Goal: Transaction & Acquisition: Obtain resource

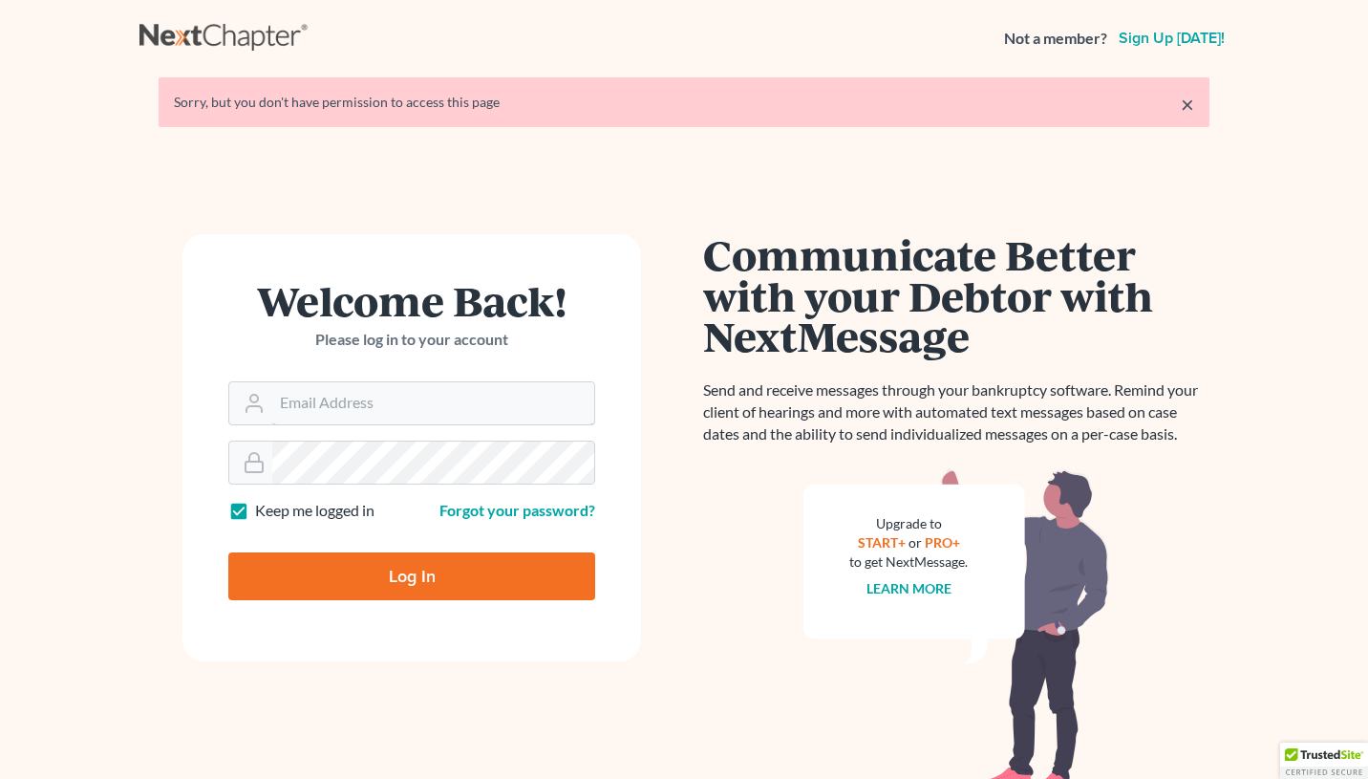
type input "[EMAIL_ADDRESS][DOMAIN_NAME]"
click at [380, 584] on input "Log In" at bounding box center [411, 576] width 367 height 48
type input "Thinking..."
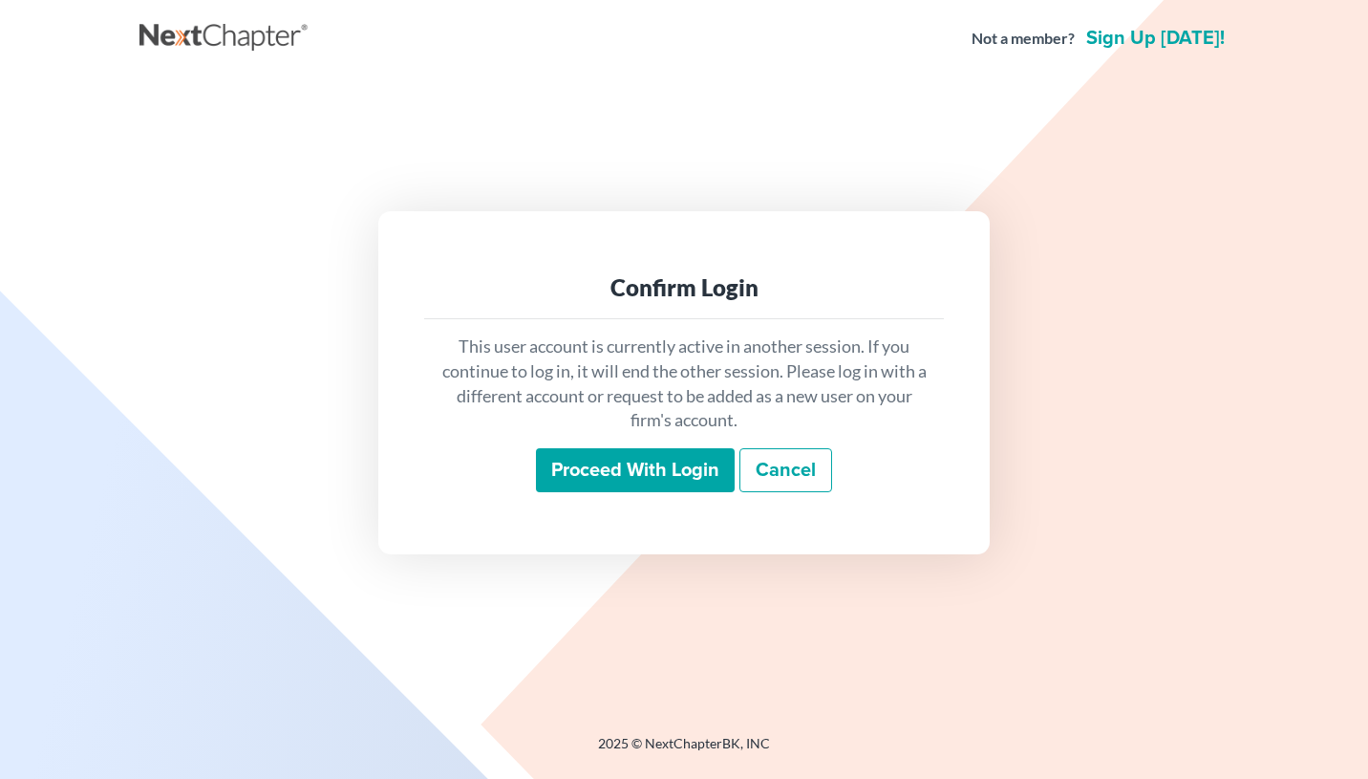
click at [596, 481] on input "Proceed with login" at bounding box center [635, 470] width 199 height 44
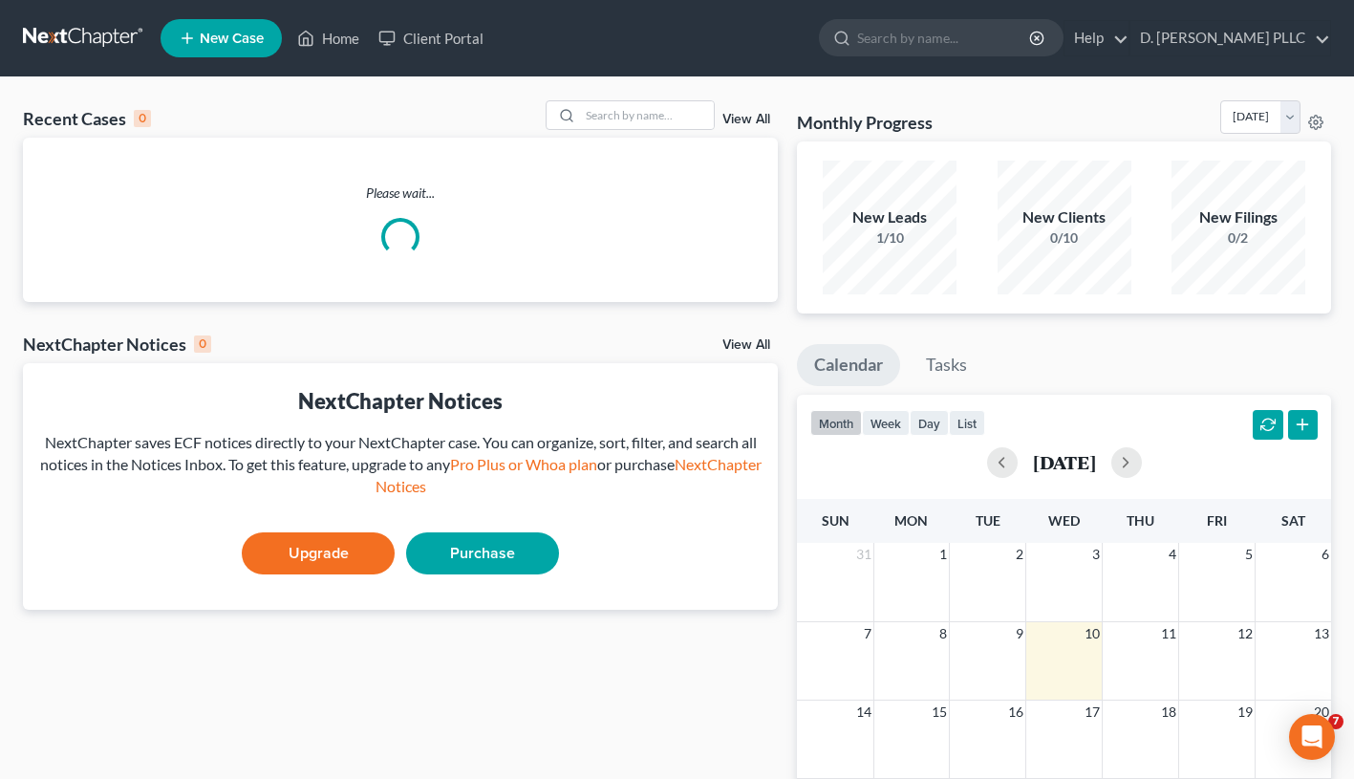
click at [226, 39] on span "New Case" at bounding box center [232, 39] width 64 height 14
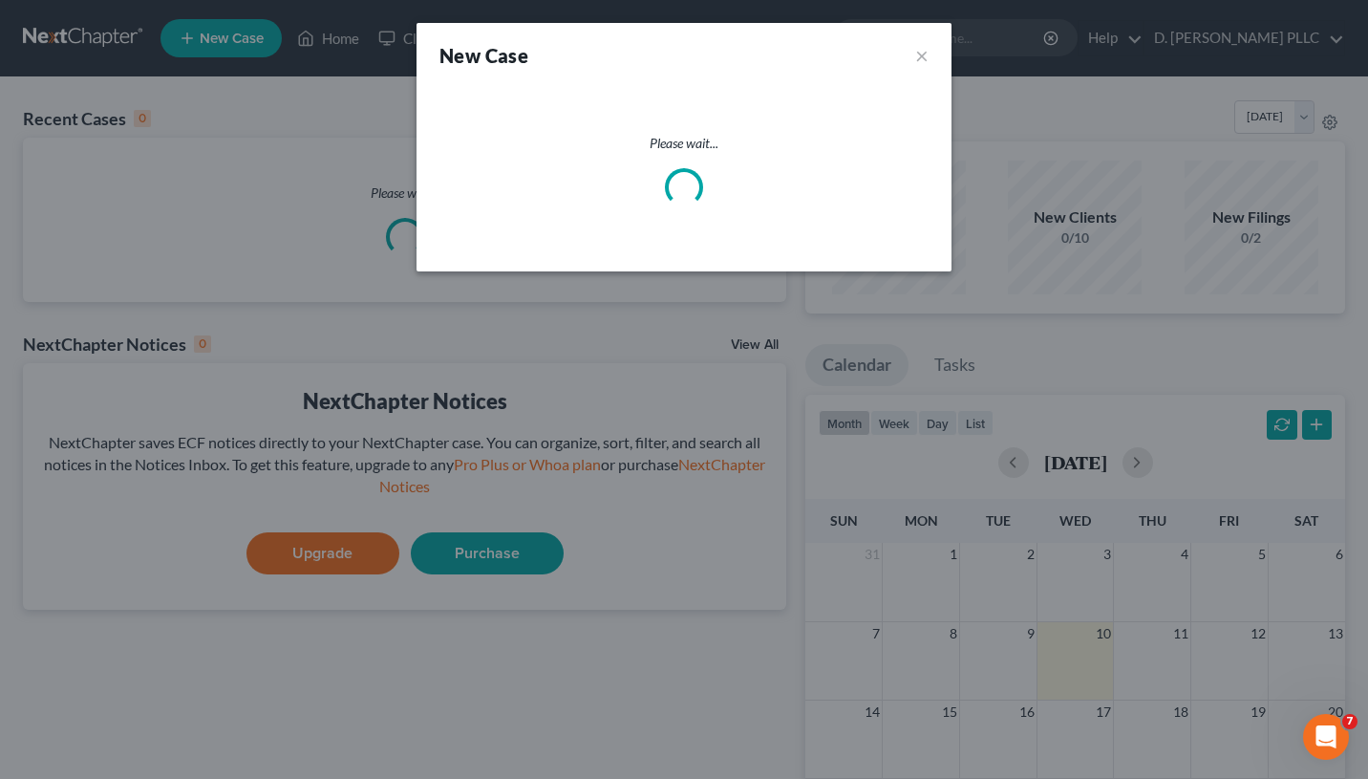
select select "88"
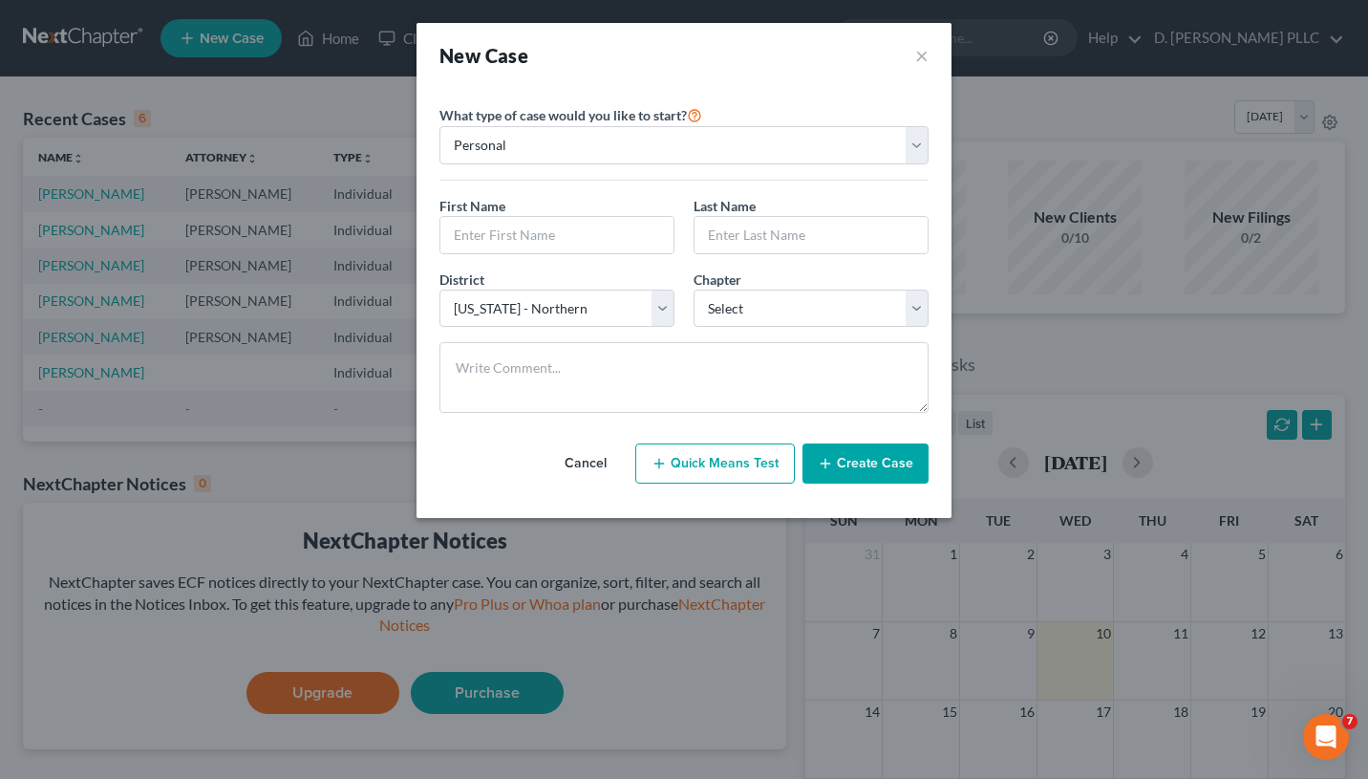
click at [603, 464] on button "Cancel" at bounding box center [586, 463] width 84 height 38
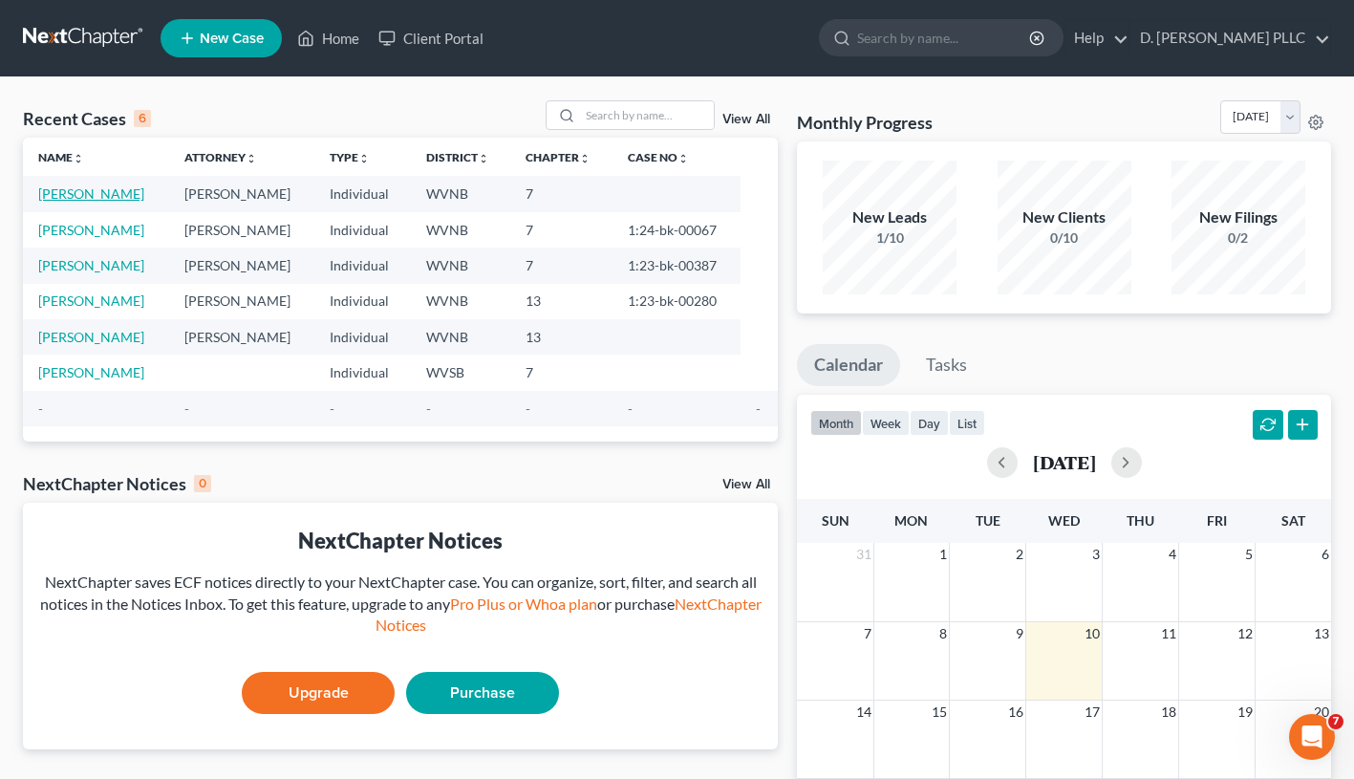
click at [104, 192] on link "Bryant, Carl" at bounding box center [91, 193] width 106 height 16
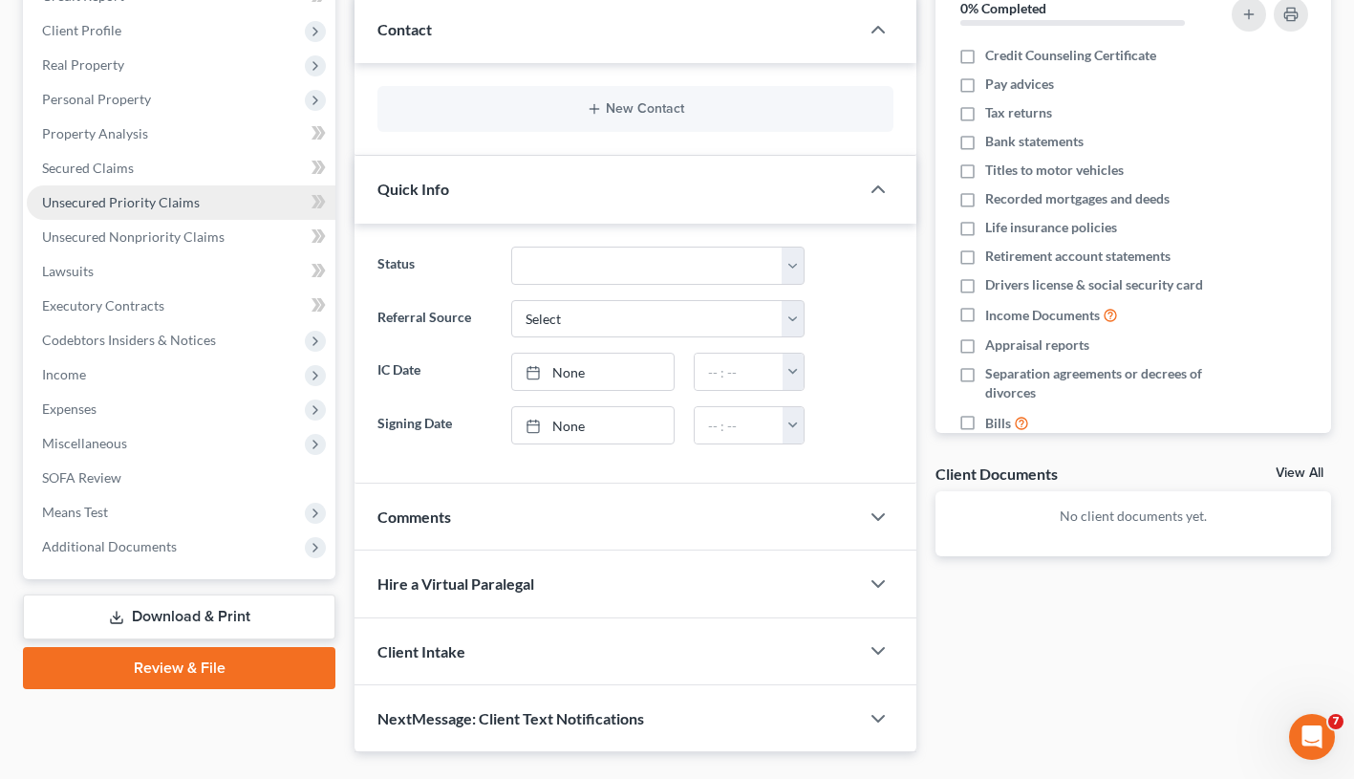
scroll to position [299, 0]
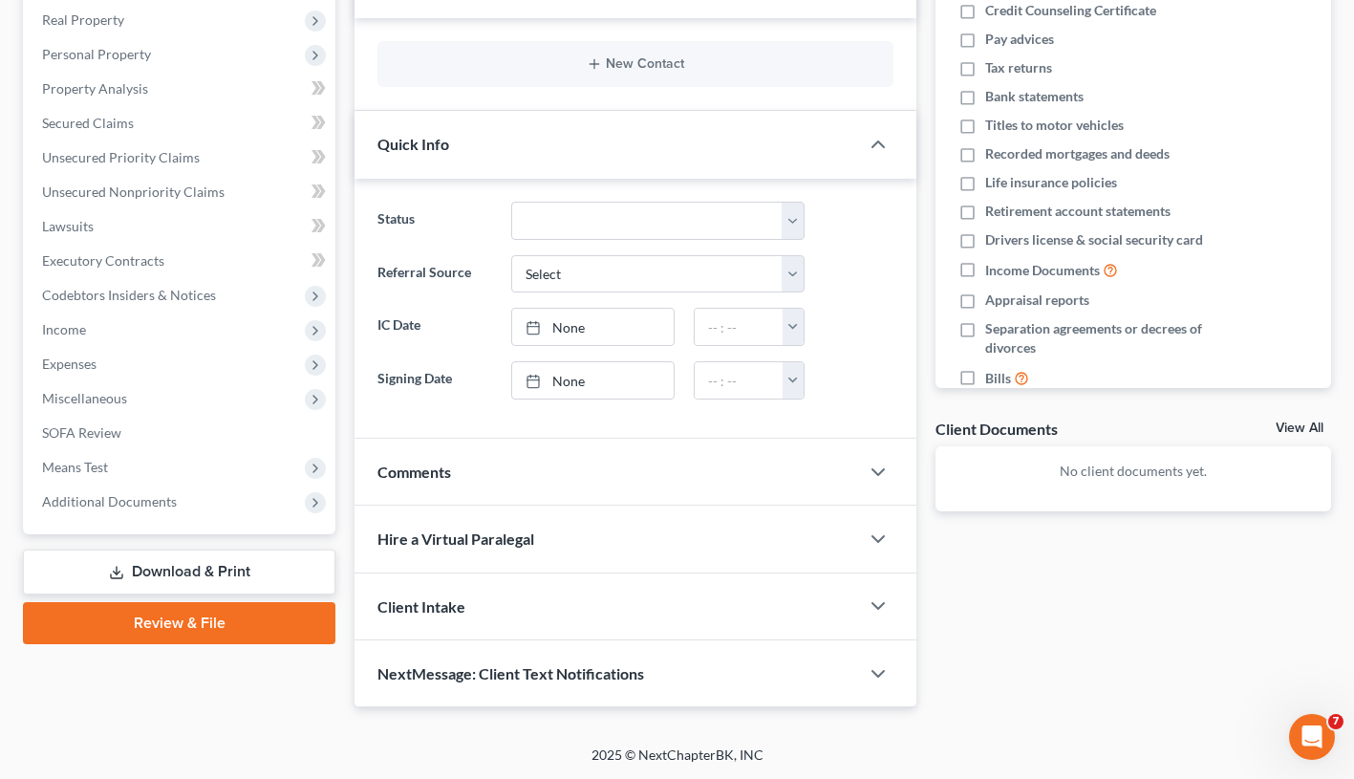
click at [142, 569] on link "Download & Print" at bounding box center [179, 571] width 312 height 45
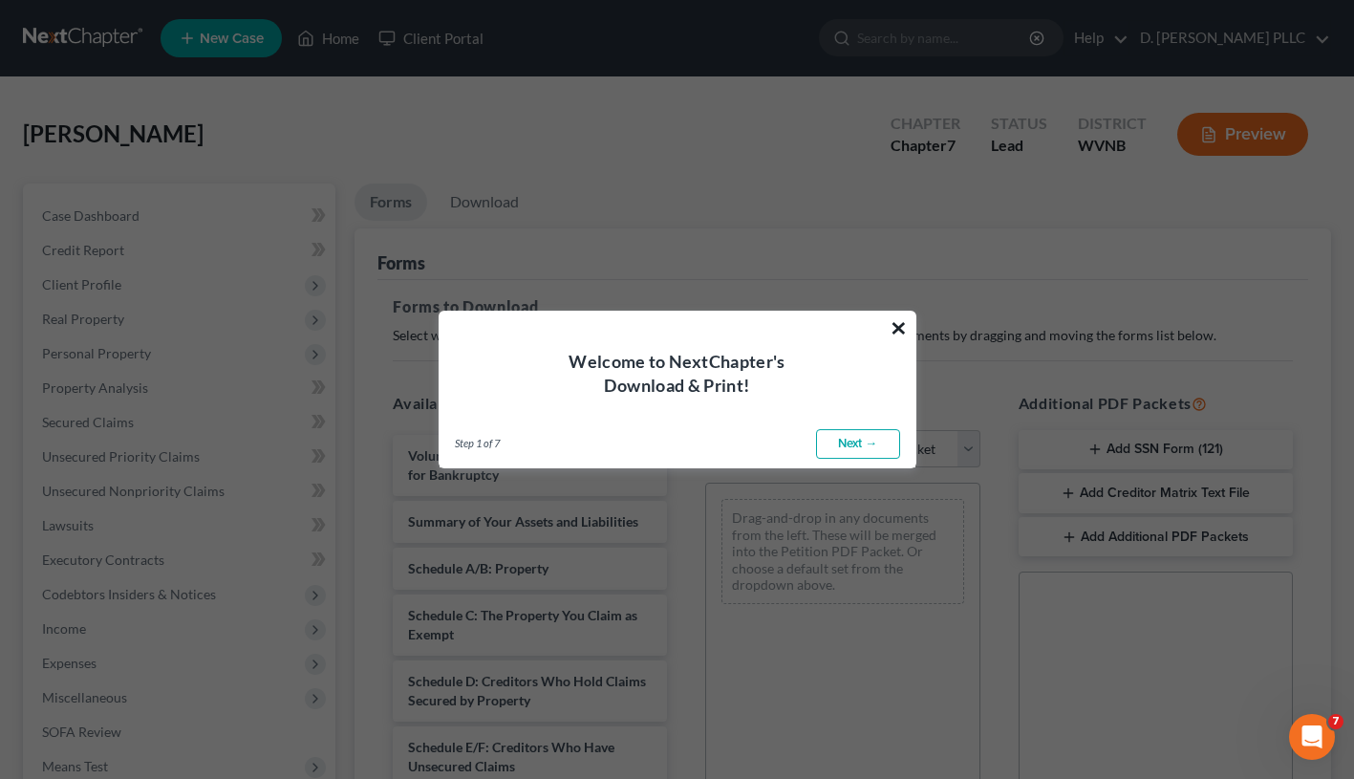
click at [899, 325] on button "×" at bounding box center [899, 327] width 18 height 31
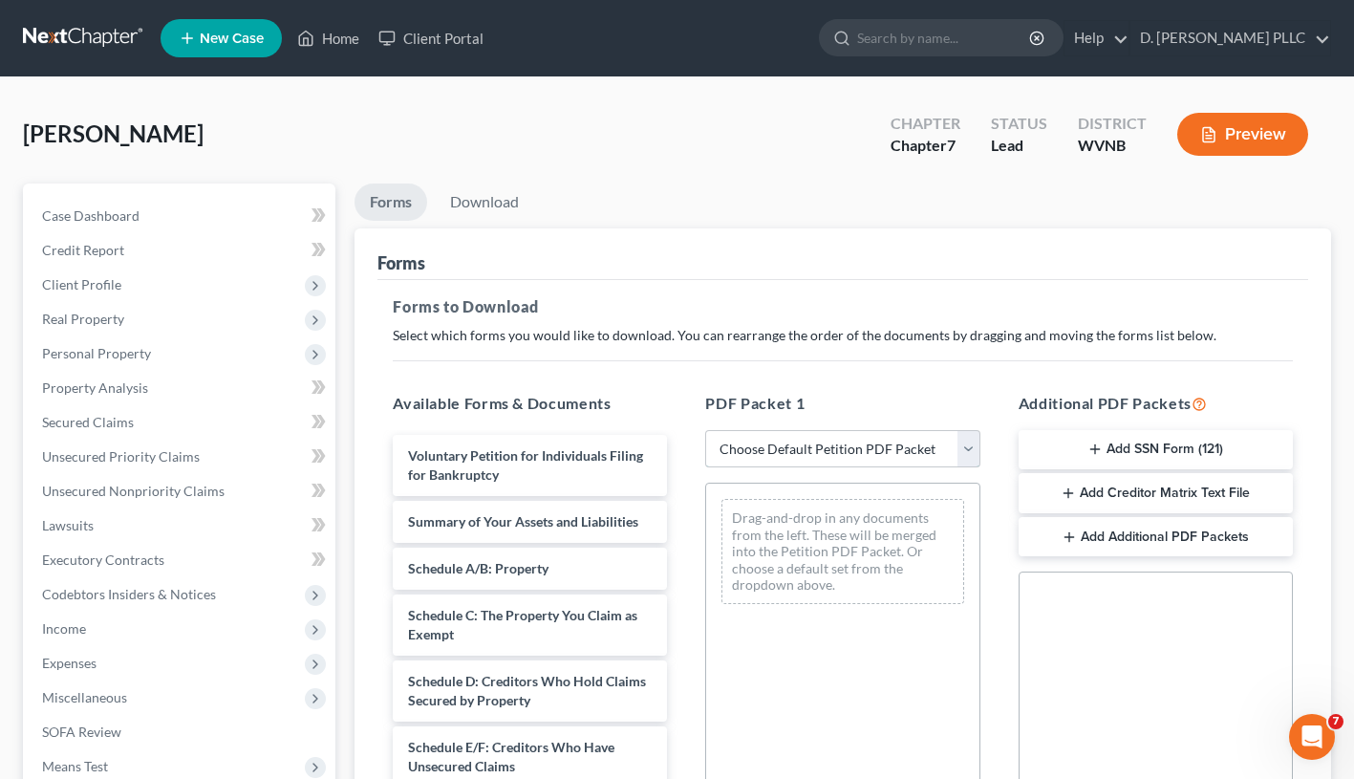
click at [966, 449] on select "Choose Default Petition PDF Packet Complete Bankruptcy Petition (all forms and …" at bounding box center [842, 449] width 274 height 38
select select "1"
click at [713, 430] on select "Choose Default Petition PDF Packet Complete Bankruptcy Petition (all forms and …" at bounding box center [842, 449] width 274 height 38
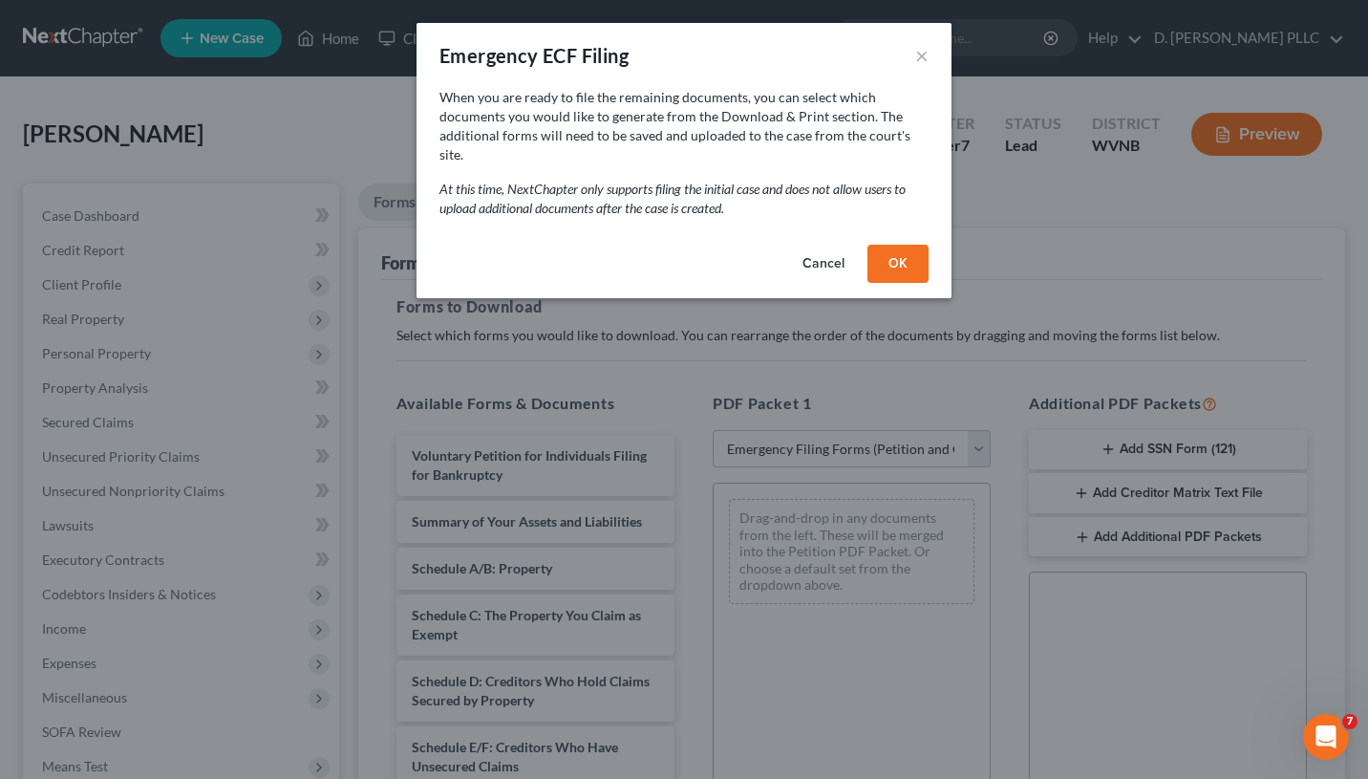
click at [887, 249] on button "OK" at bounding box center [898, 264] width 61 height 38
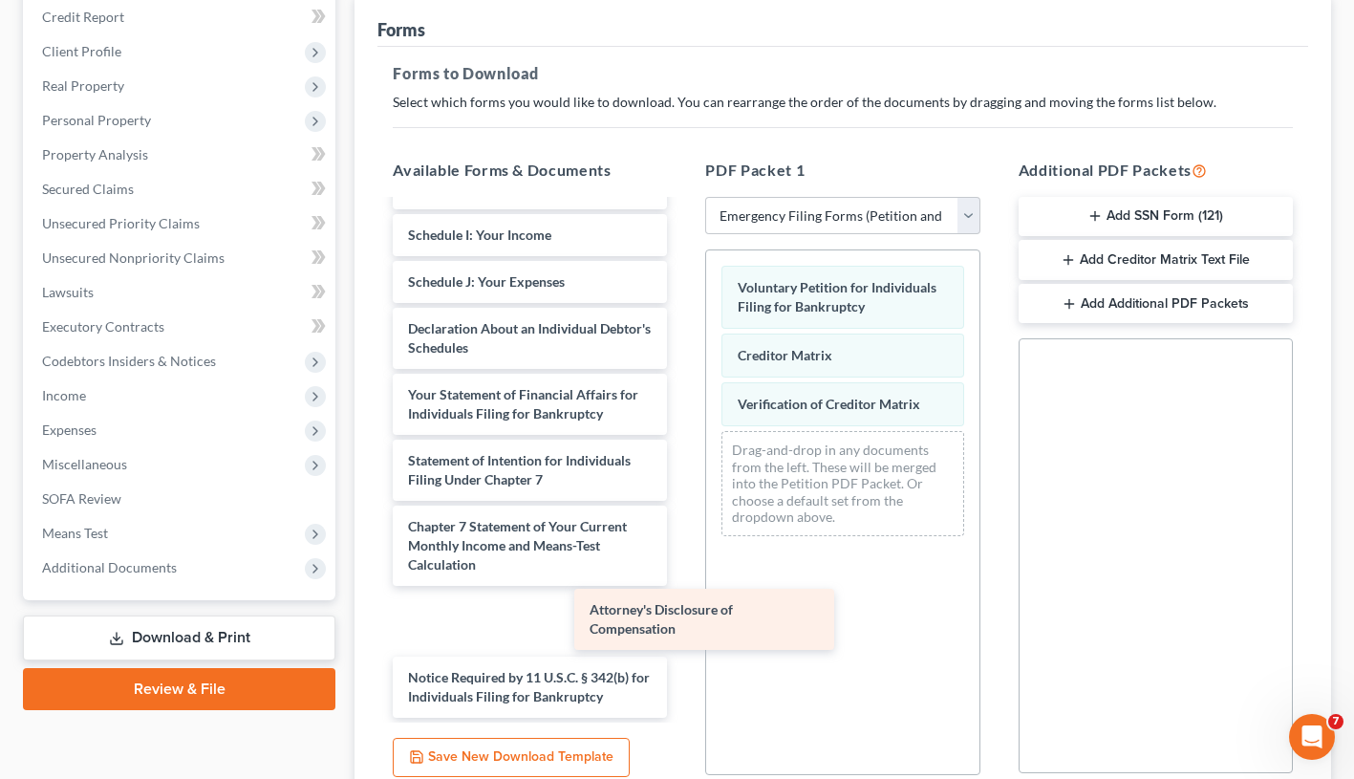
scroll to position [345, 0]
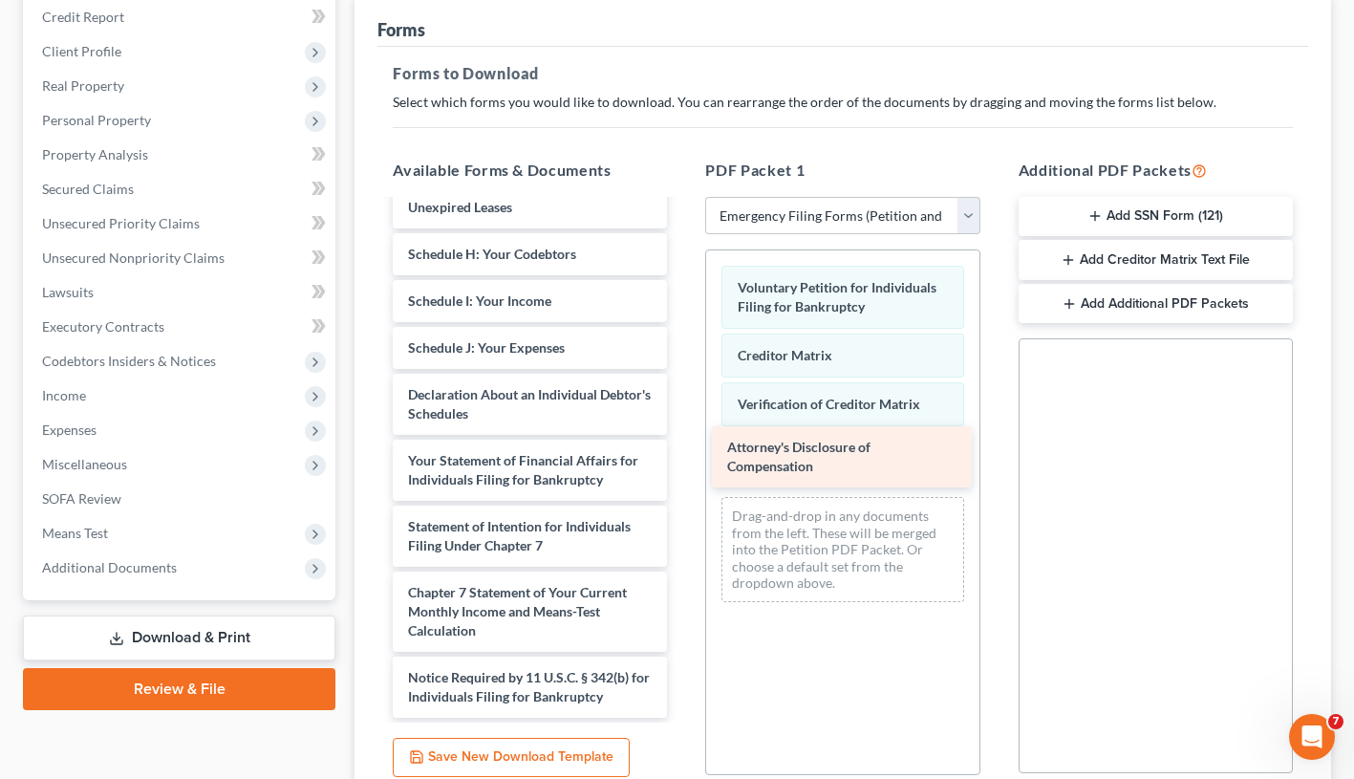
drag, startPoint x: 476, startPoint y: 683, endPoint x: 795, endPoint y: 454, distance: 393.0
click at [682, 454] on div "Attorney's Disclosure of Compensation Summary of Your Assets and Liabilities Sc…" at bounding box center [529, 297] width 305 height 842
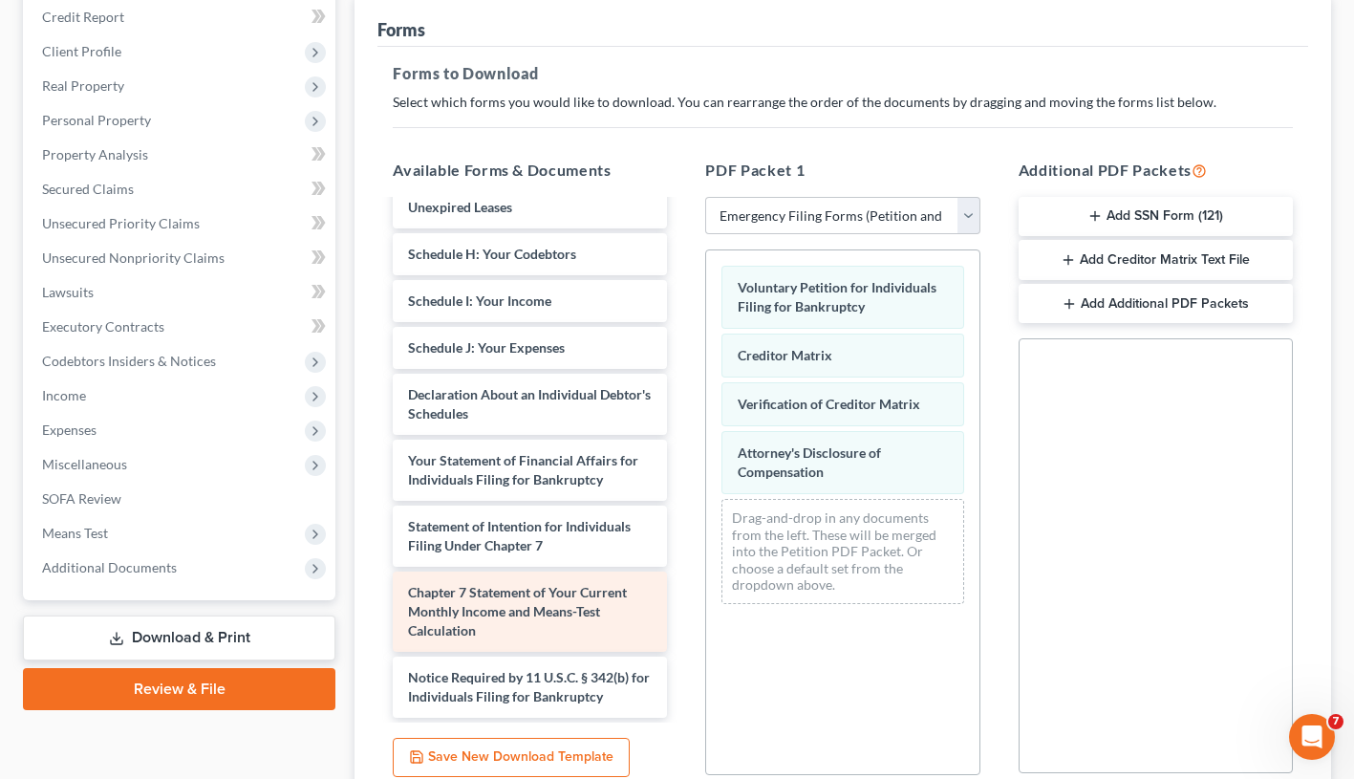
click at [475, 614] on span "Chapter 7 Statement of Your Current Monthly Income and Means-Test Calculation" at bounding box center [517, 611] width 219 height 54
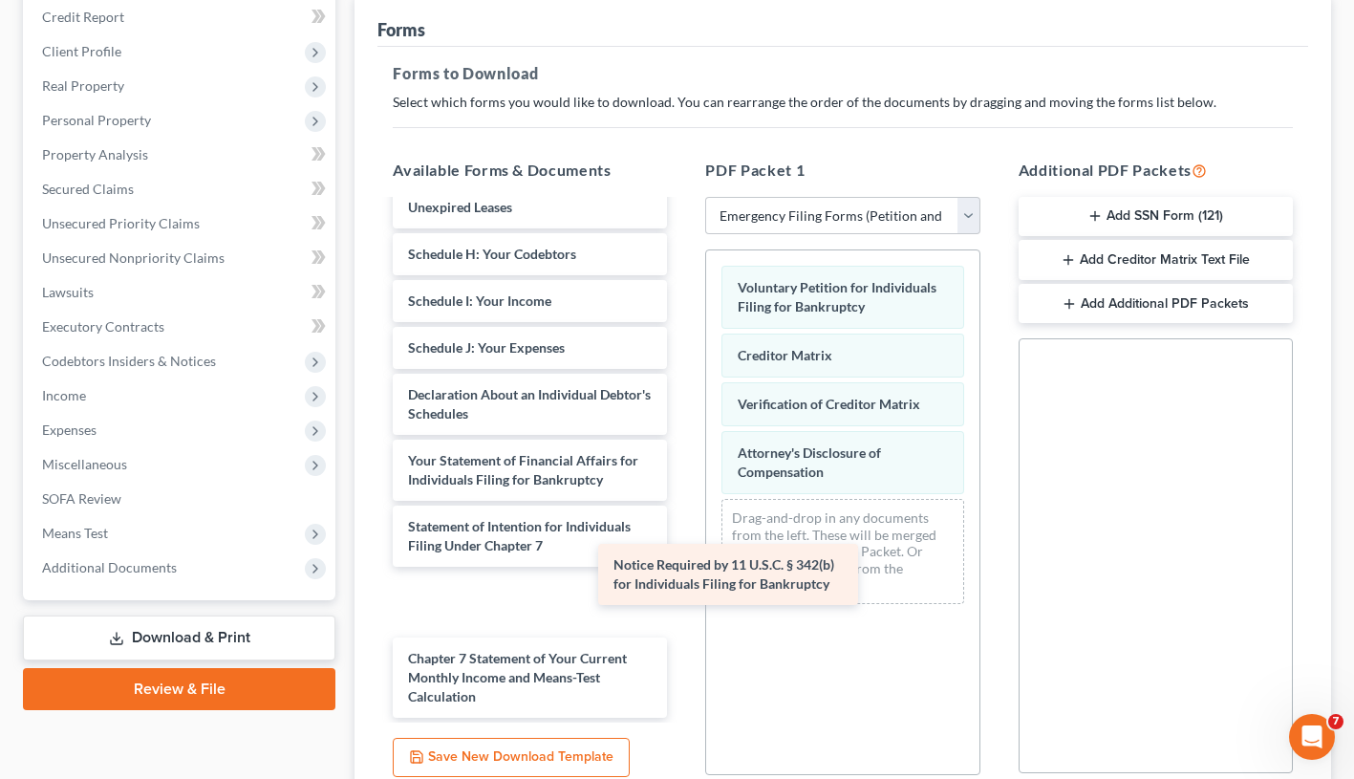
scroll to position [279, 0]
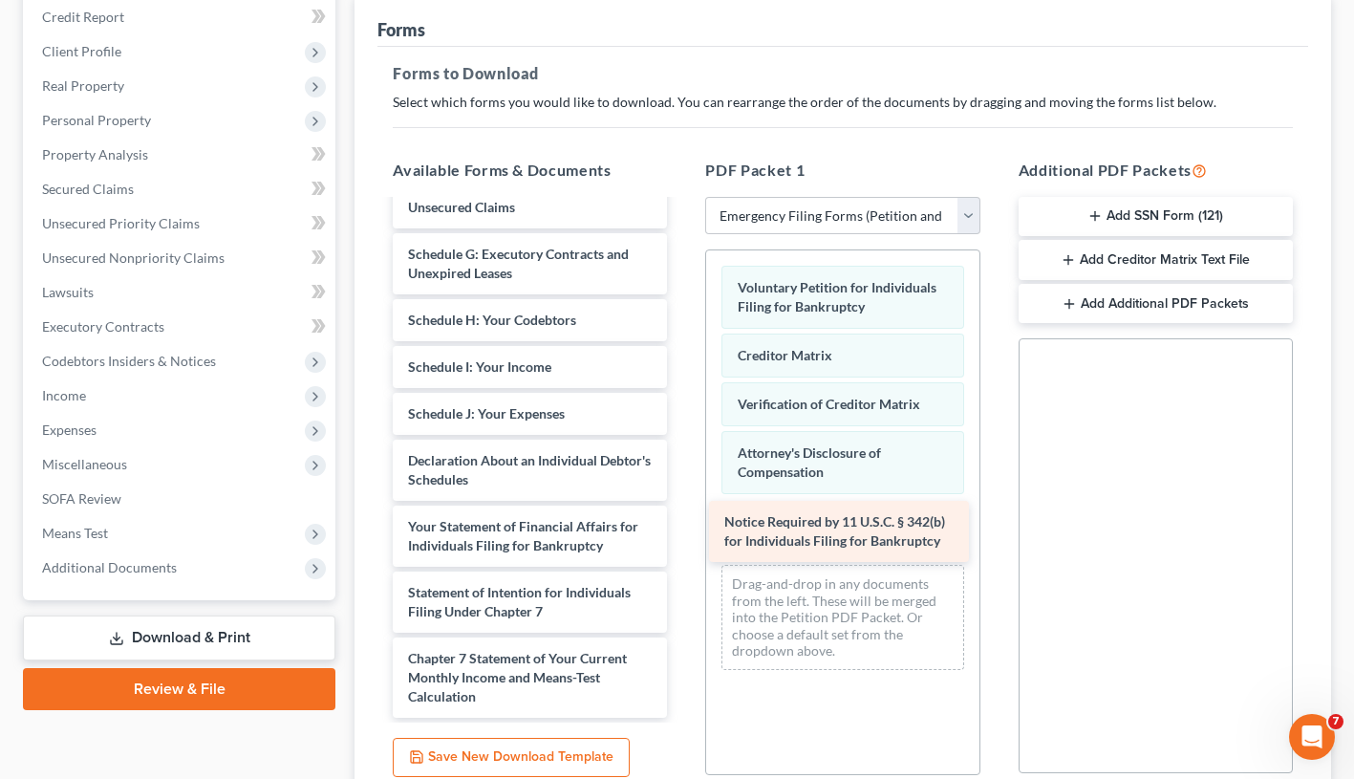
drag, startPoint x: 476, startPoint y: 677, endPoint x: 792, endPoint y: 522, distance: 352.1
click at [682, 522] on div "Notice Required by 11 U.S.C. § 342(b) for Individuals Filing for Bankruptcy Sum…" at bounding box center [529, 330] width 305 height 776
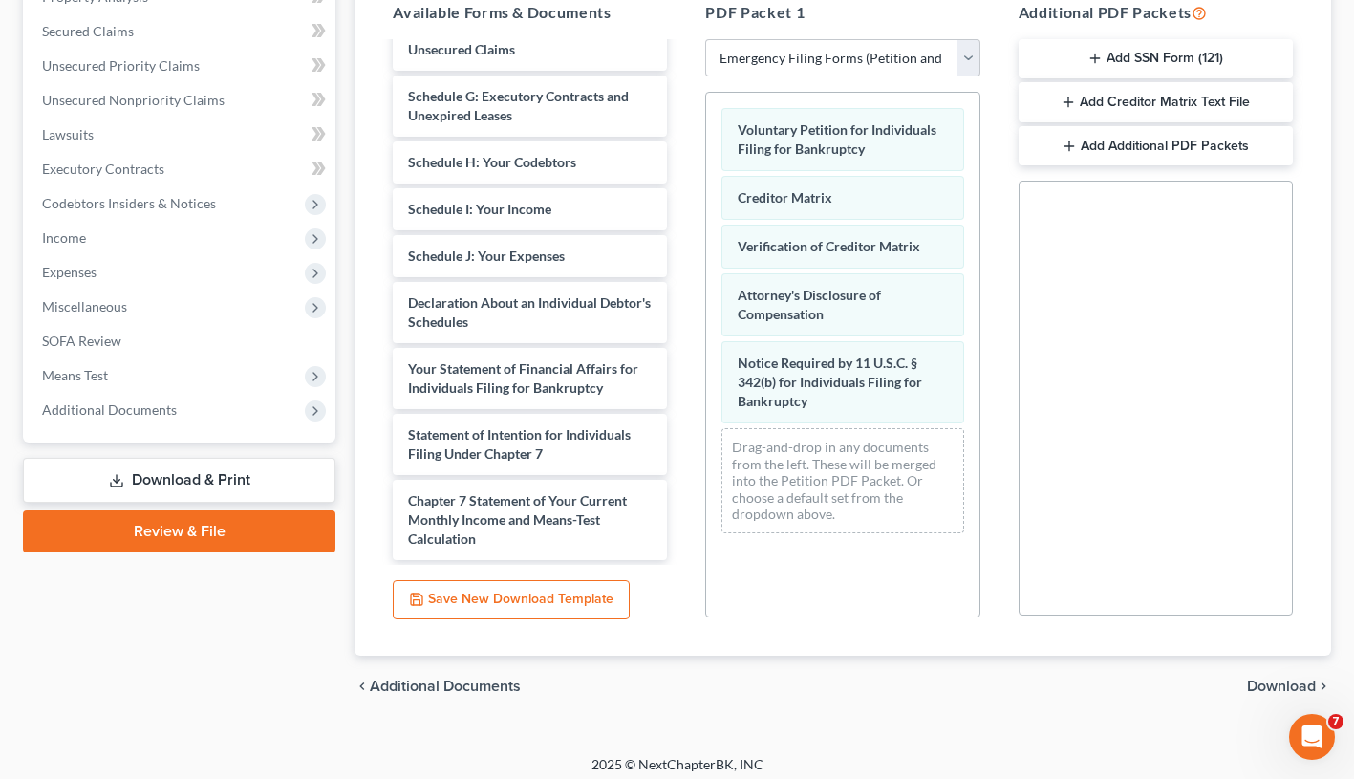
scroll to position [400, 0]
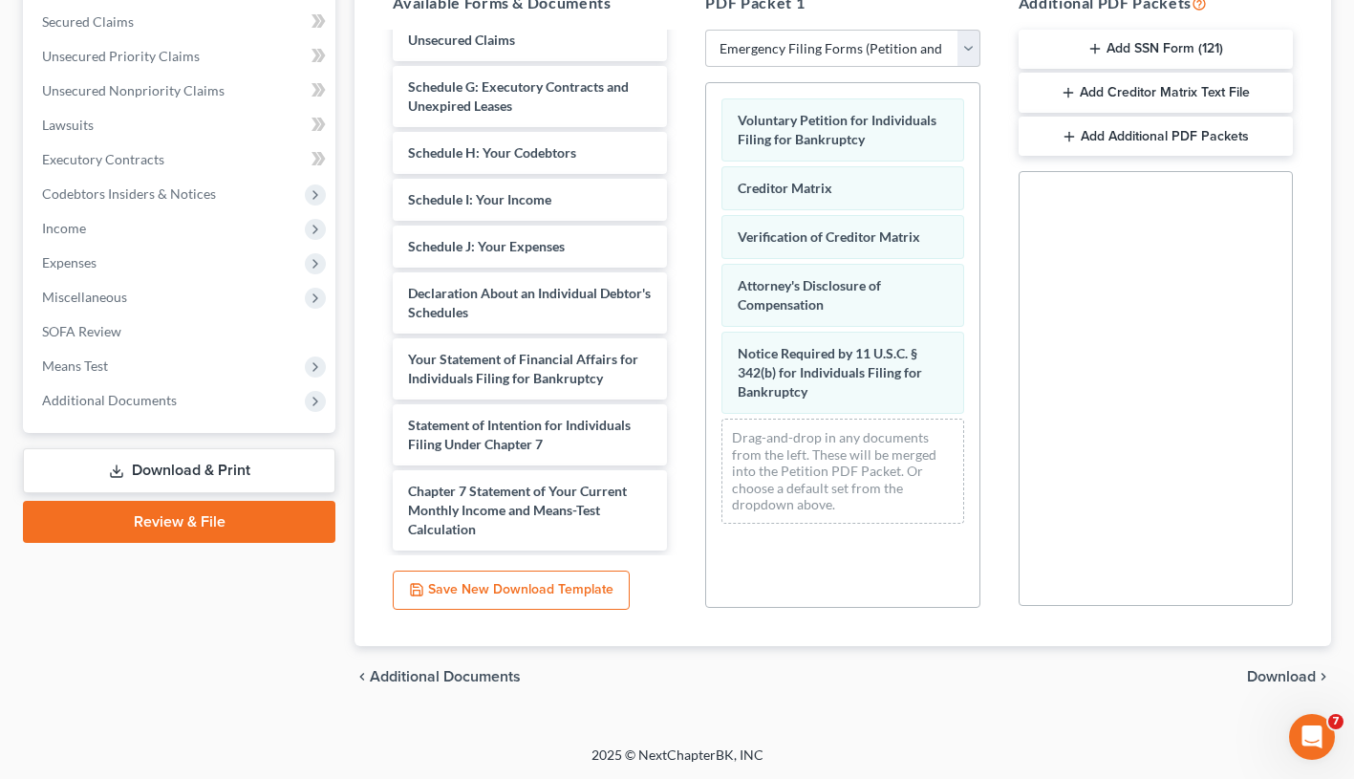
click at [1275, 679] on span "Download" at bounding box center [1281, 676] width 69 height 15
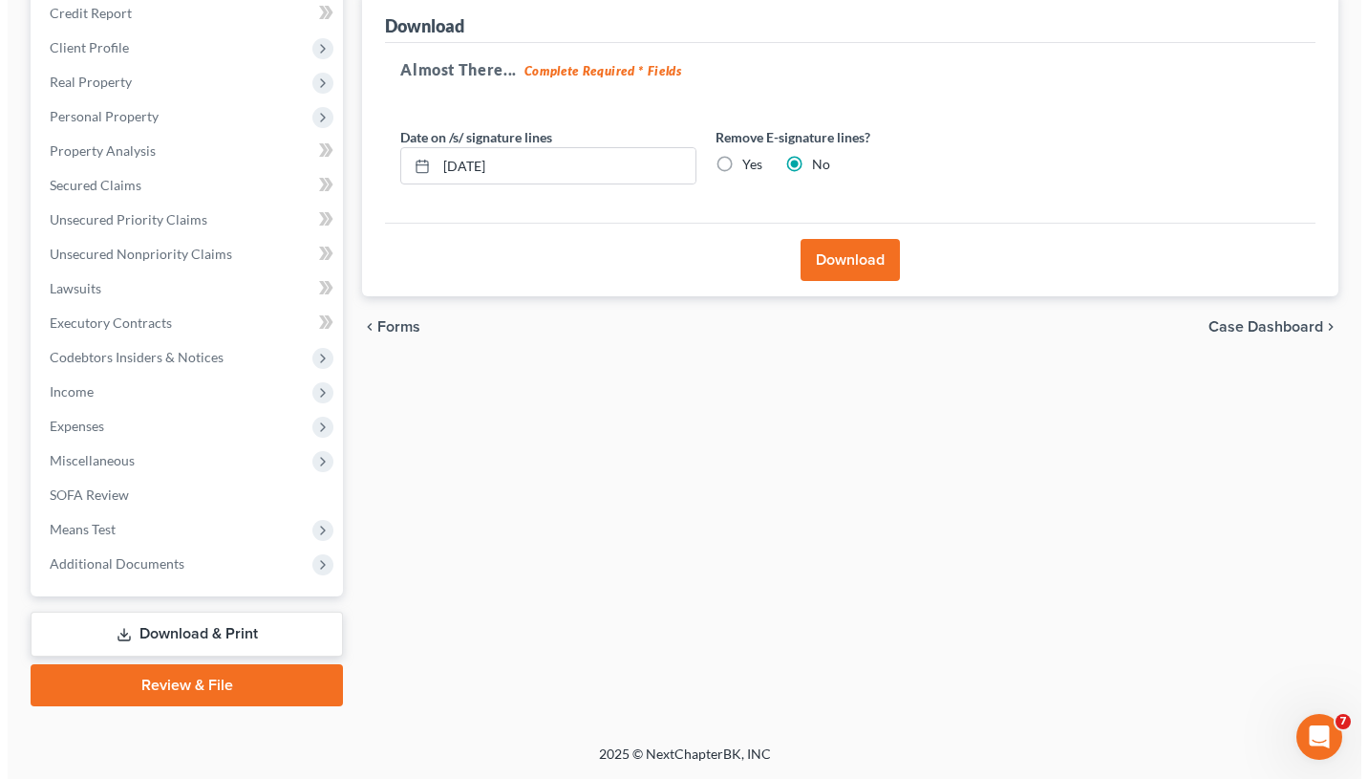
scroll to position [235, 0]
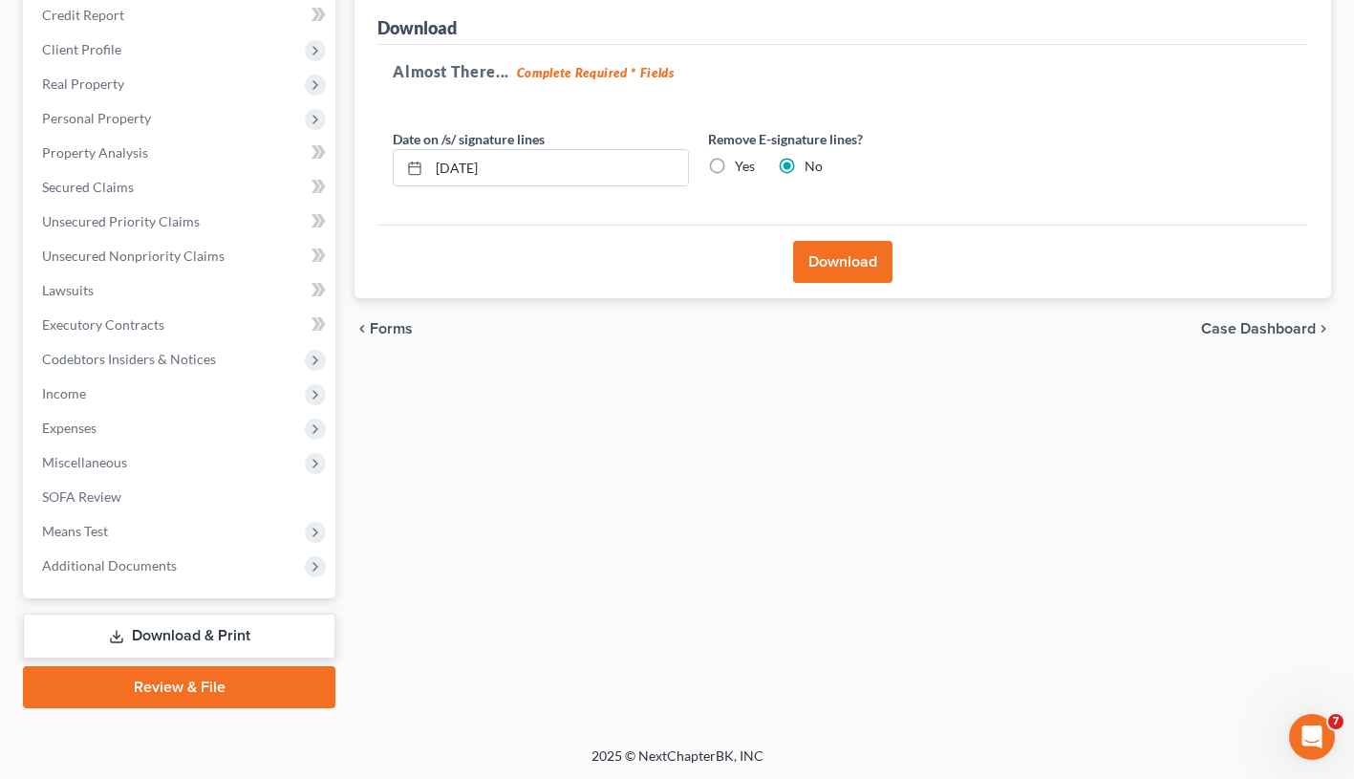
click at [833, 258] on button "Download" at bounding box center [842, 262] width 99 height 42
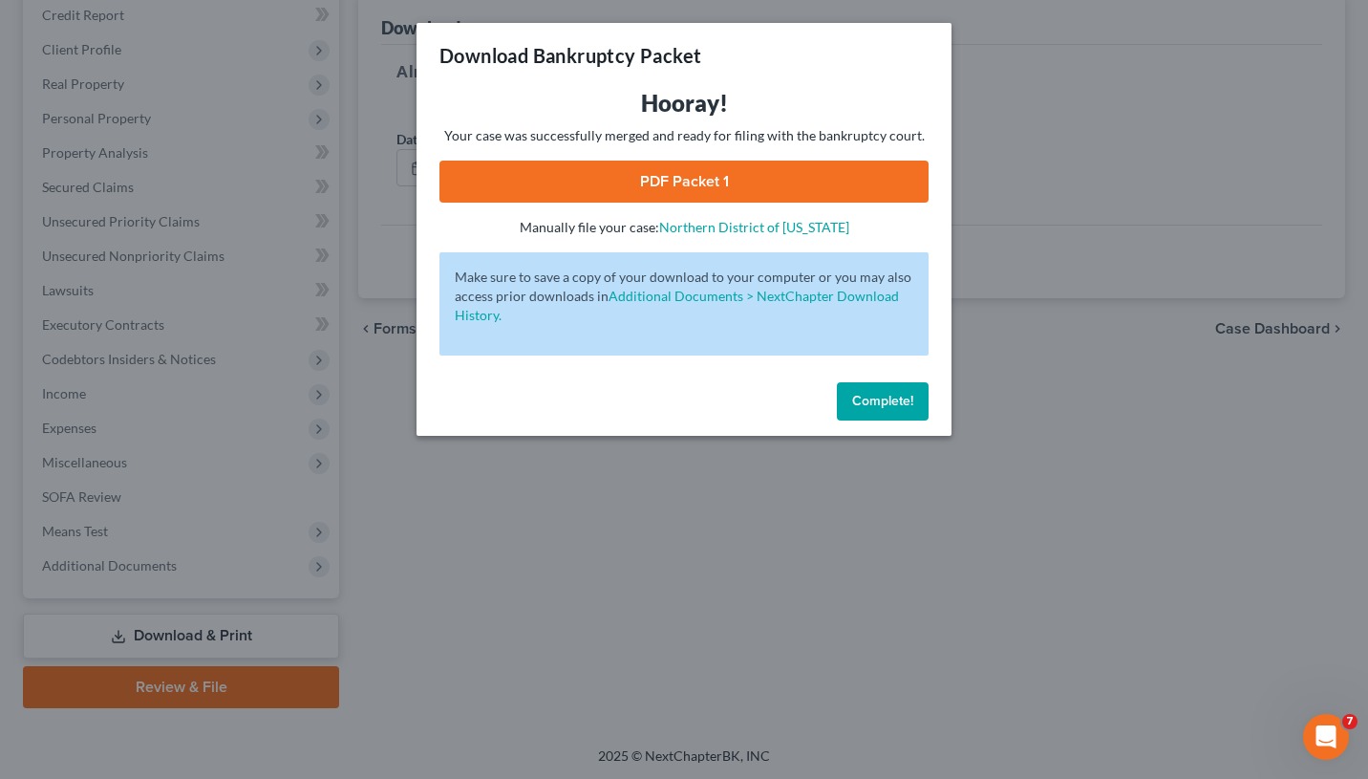
click at [694, 178] on link "PDF Packet 1" at bounding box center [684, 182] width 489 height 42
